Goal: Check status: Check status

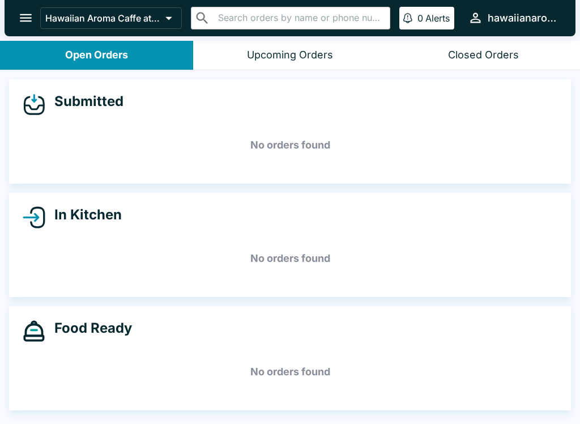
scroll to position [2, 0]
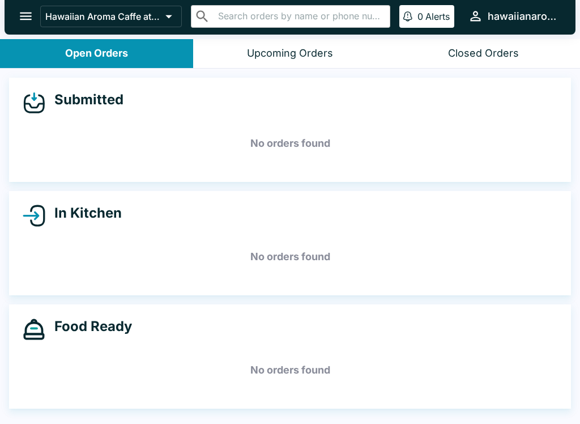
click at [126, 325] on h4 "Food Ready" at bounding box center [88, 326] width 87 height 17
click at [115, 328] on h4 "Food Ready" at bounding box center [88, 326] width 87 height 17
click at [126, 325] on h4 "Food Ready" at bounding box center [88, 326] width 87 height 17
click at [116, 327] on h4 "Food Ready" at bounding box center [88, 326] width 87 height 17
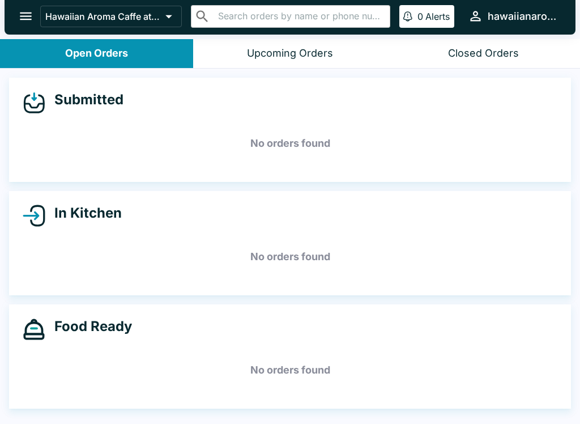
click at [115, 327] on h4 "Food Ready" at bounding box center [88, 326] width 87 height 17
click at [116, 327] on h4 "Food Ready" at bounding box center [88, 326] width 87 height 17
click at [115, 327] on h4 "Food Ready" at bounding box center [88, 326] width 87 height 17
click at [66, 386] on h5 "No orders found" at bounding box center [290, 370] width 535 height 41
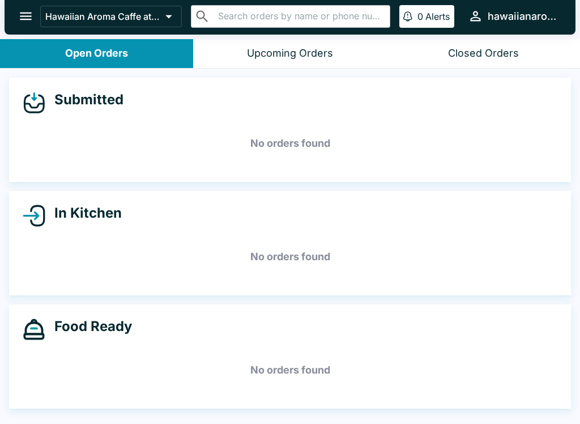
scroll to position [0, 0]
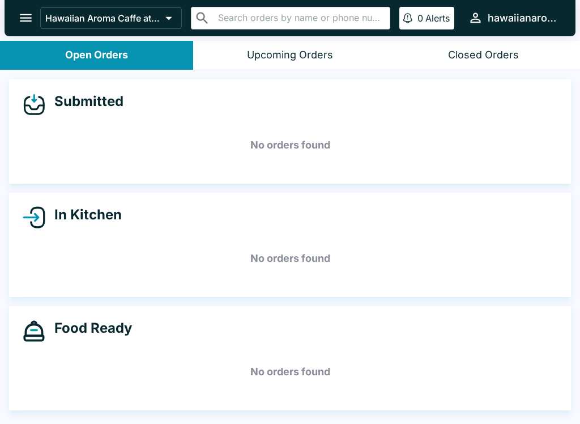
click at [51, 376] on h5 "No orders found" at bounding box center [290, 371] width 535 height 41
click at [144, 387] on h5 "No orders found" at bounding box center [290, 371] width 535 height 41
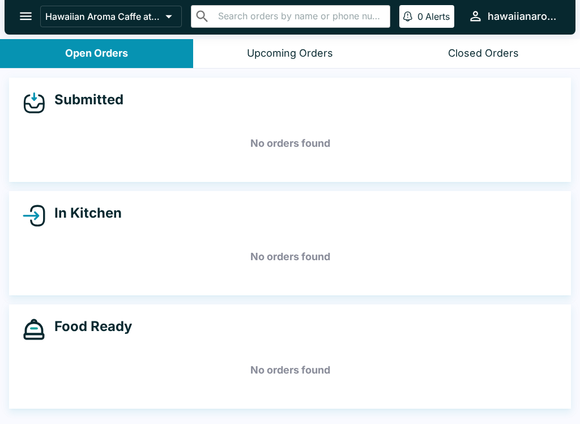
scroll to position [2, 0]
click at [120, 385] on h5 "No orders found" at bounding box center [290, 370] width 535 height 41
click at [59, 343] on div "Food Ready No orders found" at bounding box center [290, 356] width 562 height 104
click at [62, 341] on div "Food Ready No orders found" at bounding box center [290, 356] width 562 height 104
click at [57, 340] on div "Food Ready No orders found" at bounding box center [290, 356] width 562 height 104
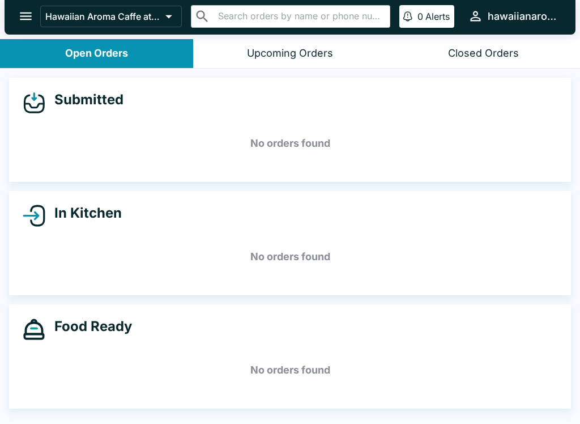
click at [57, 340] on div "Food Ready No orders found" at bounding box center [290, 356] width 562 height 104
click at [56, 340] on div "Food Ready No orders found" at bounding box center [290, 356] width 562 height 104
click at [56, 339] on div "Food Ready" at bounding box center [290, 329] width 535 height 23
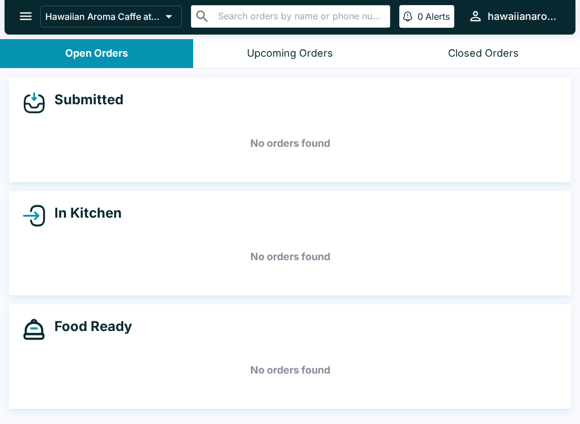
click at [85, 344] on div "Food Ready No orders found" at bounding box center [290, 356] width 562 height 104
click at [203, 416] on div "Submitted No orders found In Kitchen No orders found Food Ready No orders found" at bounding box center [290, 247] width 580 height 356
click at [138, 395] on div "Food Ready No orders found" at bounding box center [290, 356] width 562 height 104
click at [182, 399] on div "Food Ready No orders found" at bounding box center [290, 356] width 562 height 104
click at [28, 393] on div "Food Ready No orders found" at bounding box center [290, 356] width 562 height 104
